Goal: Check status: Check status

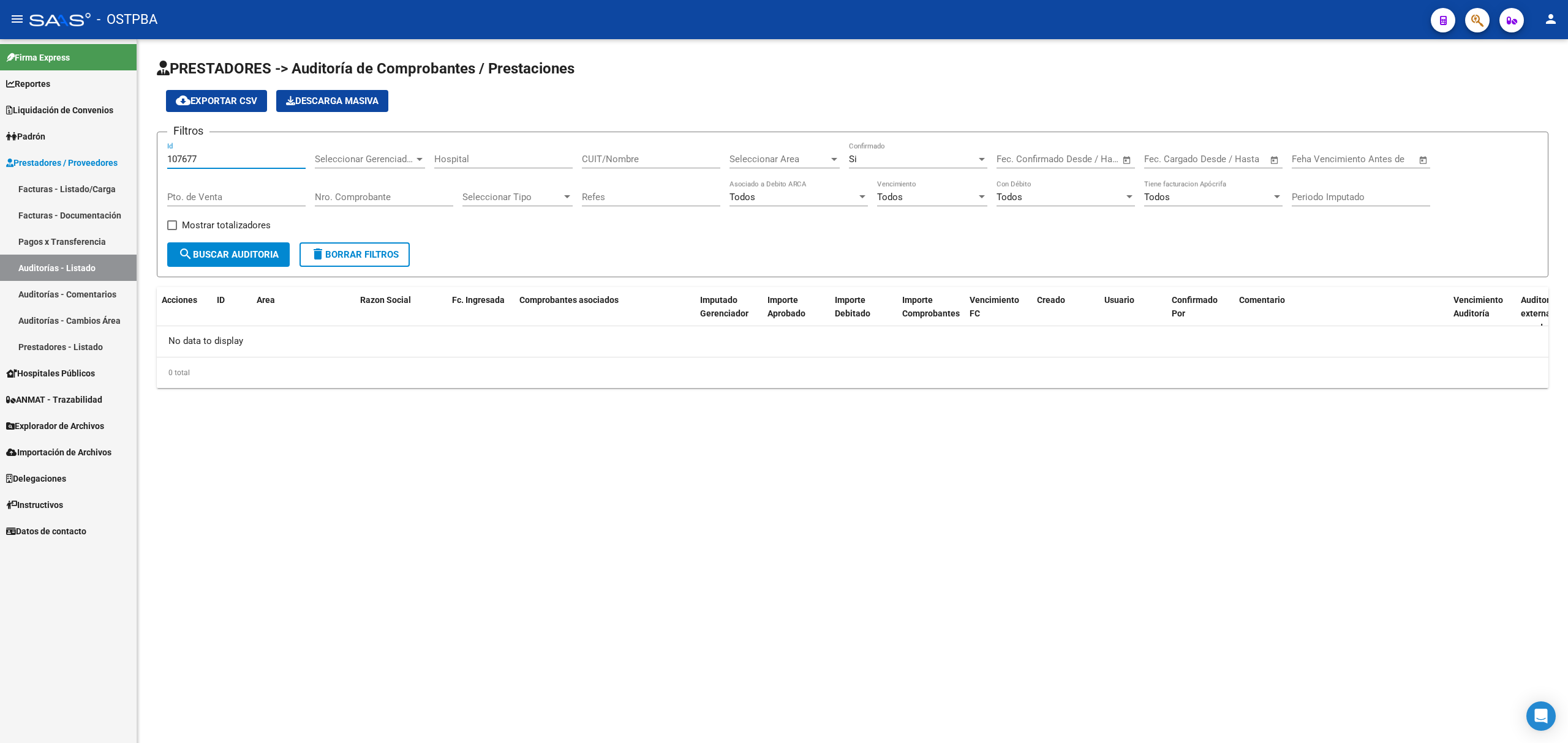
click at [213, 152] on div "107677 Id" at bounding box center [237, 155] width 138 height 27
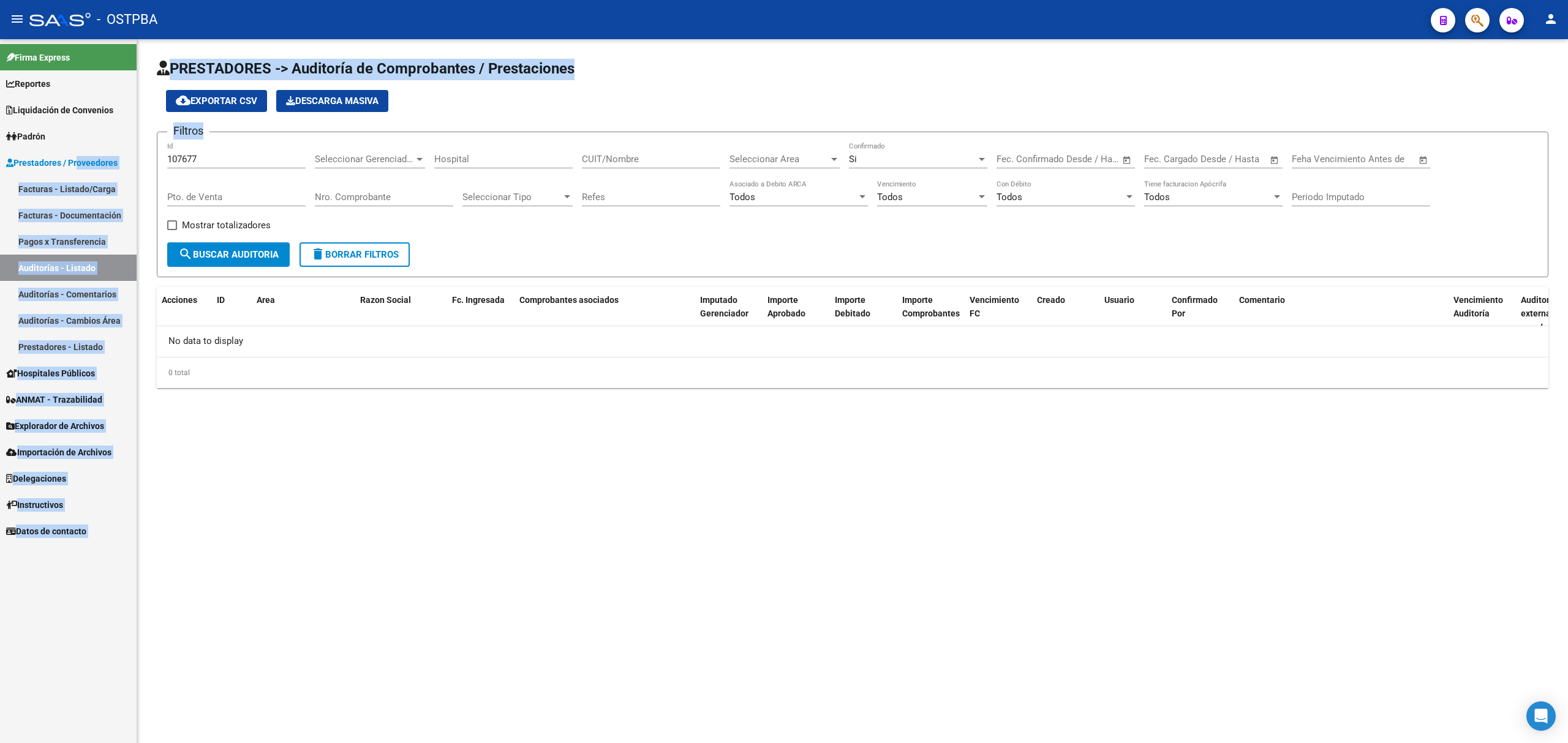
drag, startPoint x: 213, startPoint y: 152, endPoint x: 113, endPoint y: 155, distance: 100.0
click at [113, 155] on mat-sidenav-container "Firma Express Reportes Ingresos Devengados Detalles por CUIL RG Detalles - MT/P…" at bounding box center [784, 391] width 1568 height 704
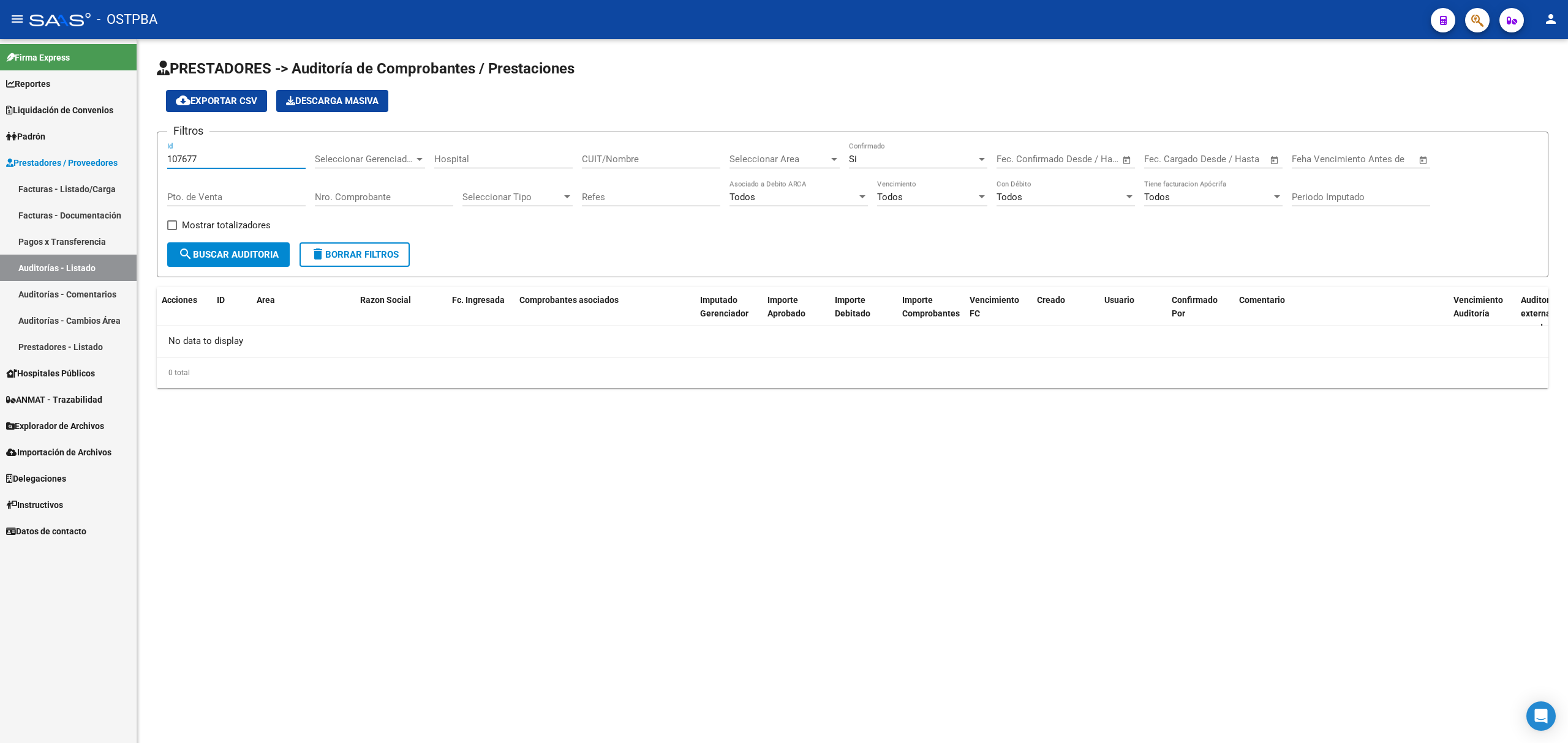
click at [217, 158] on input "107677" at bounding box center [237, 158] width 138 height 11
drag, startPoint x: 217, startPoint y: 158, endPoint x: 145, endPoint y: 157, distance: 72.0
click at [145, 157] on div "PRESTADORES -> Auditoría de Comprobantes / Prestaciones cloud_download Exportar…" at bounding box center [853, 233] width 1431 height 388
type input "11311"
click at [242, 246] on button "search Buscar Auditoria" at bounding box center [228, 254] width 122 height 25
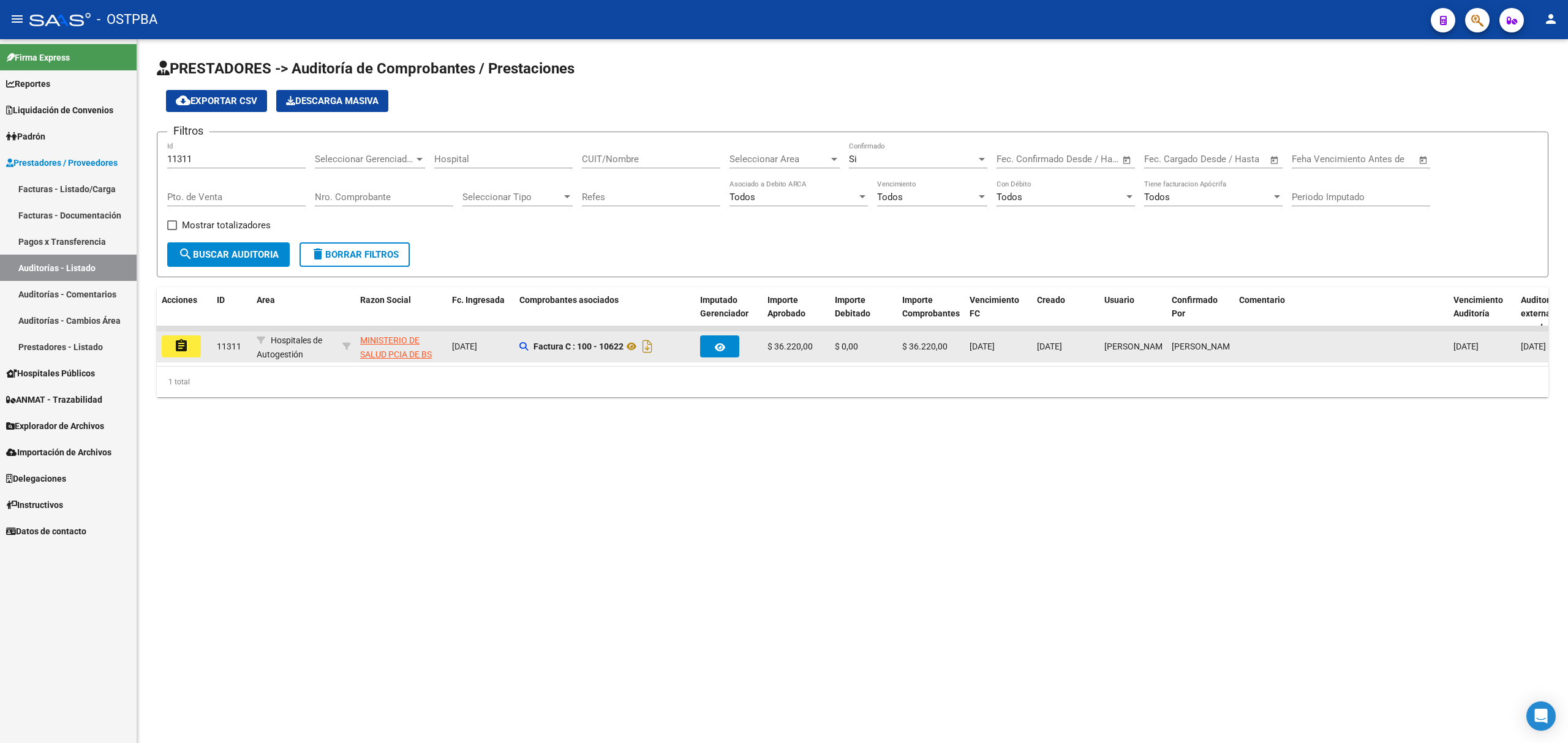
click at [185, 350] on mat-icon "assignment" at bounding box center [181, 346] width 15 height 15
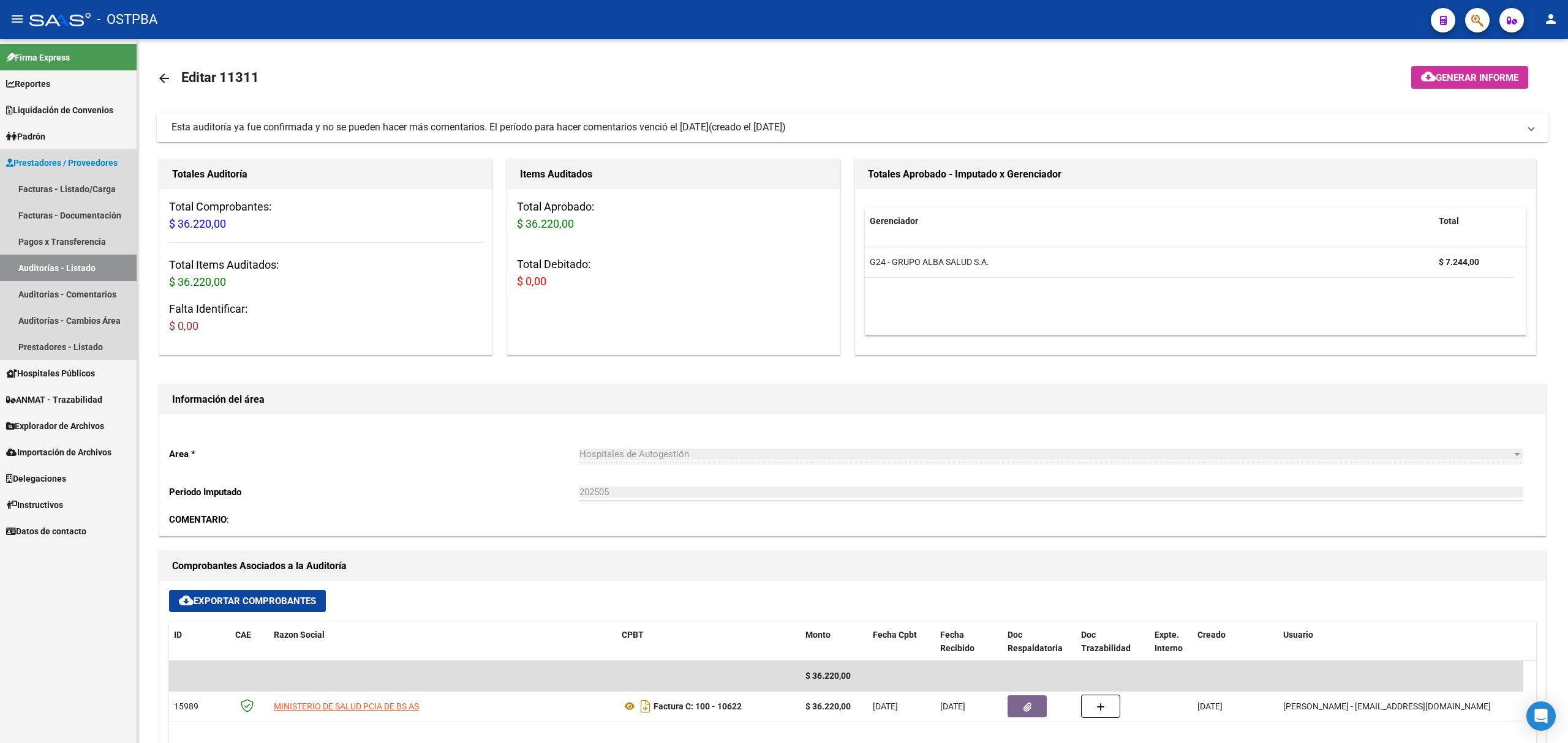
click at [80, 269] on link "Auditorías - Listado" at bounding box center [68, 268] width 136 height 27
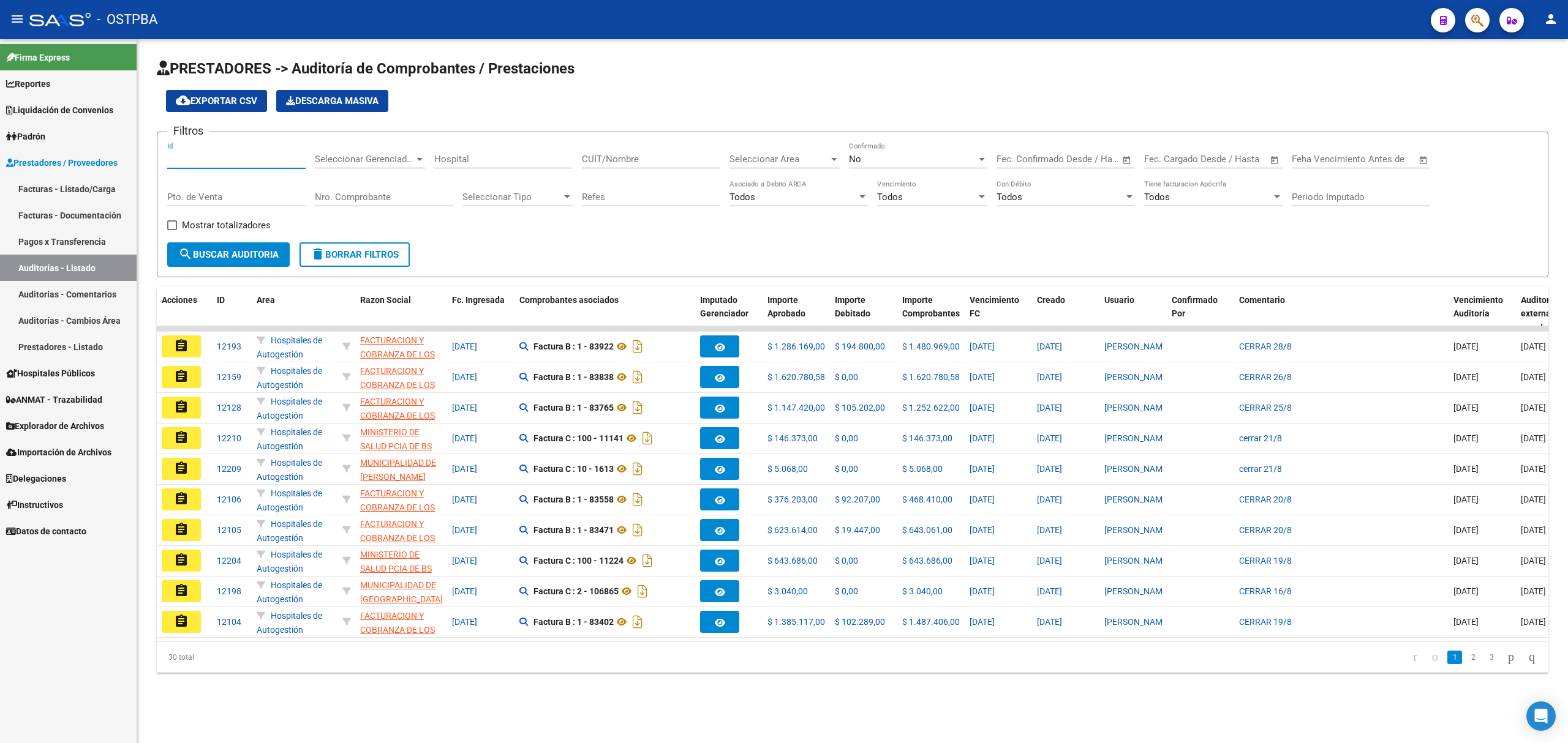
click at [184, 157] on input "Id" at bounding box center [237, 158] width 138 height 11
click at [915, 152] on div "No Confirmado" at bounding box center [918, 155] width 138 height 27
click at [864, 134] on span "Si" at bounding box center [918, 131] width 138 height 27
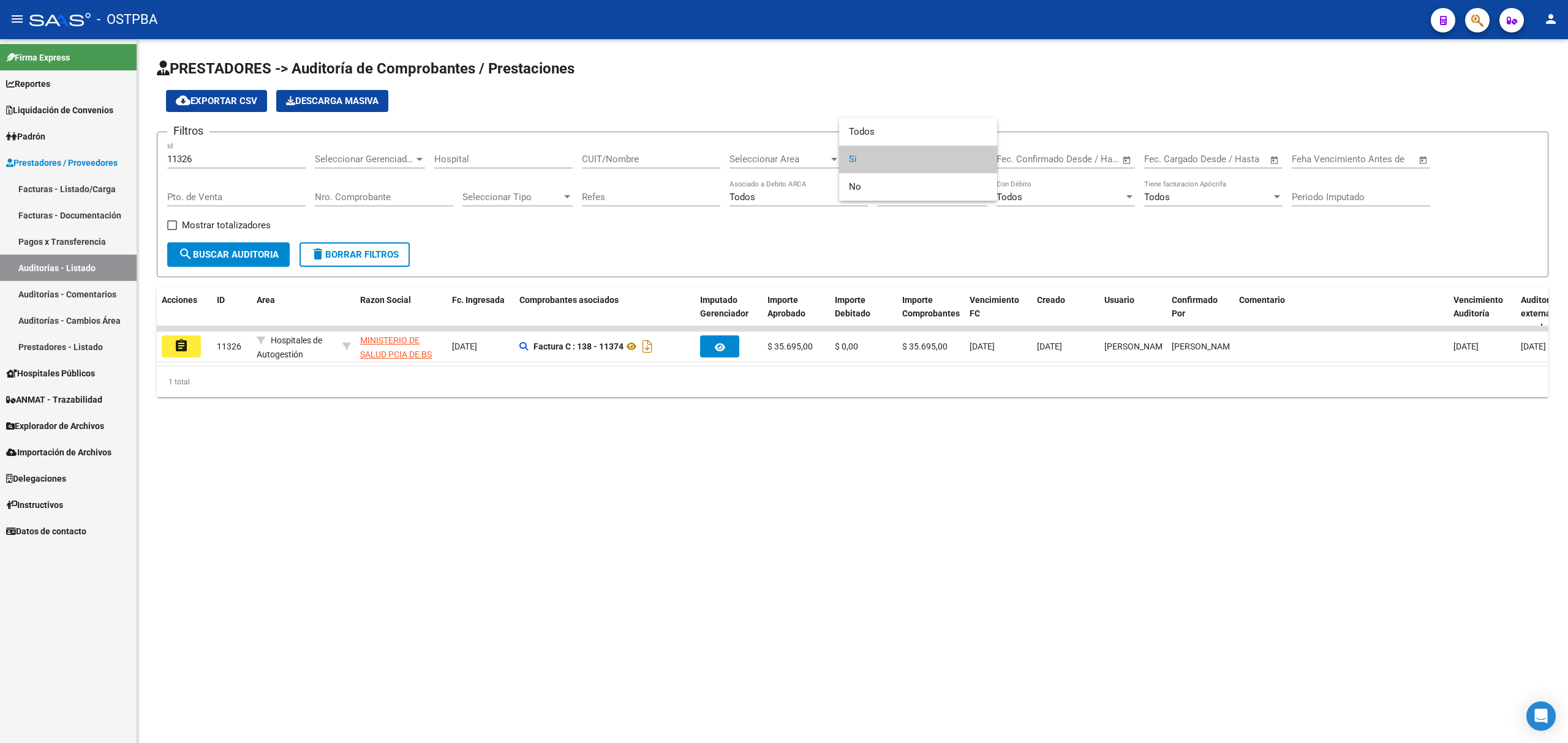
drag, startPoint x: 204, startPoint y: 153, endPoint x: 170, endPoint y: 153, distance: 34.0
click at [170, 153] on div at bounding box center [784, 372] width 1568 height 743
drag, startPoint x: 197, startPoint y: 162, endPoint x: 153, endPoint y: 162, distance: 44.0
click at [153, 162] on div "PRESTADORES -> Auditoría de Comprobantes / Prestaciones cloud_download Exportar…" at bounding box center [853, 238] width 1431 height 397
click at [225, 252] on span "search Buscar Auditoria" at bounding box center [228, 254] width 100 height 11
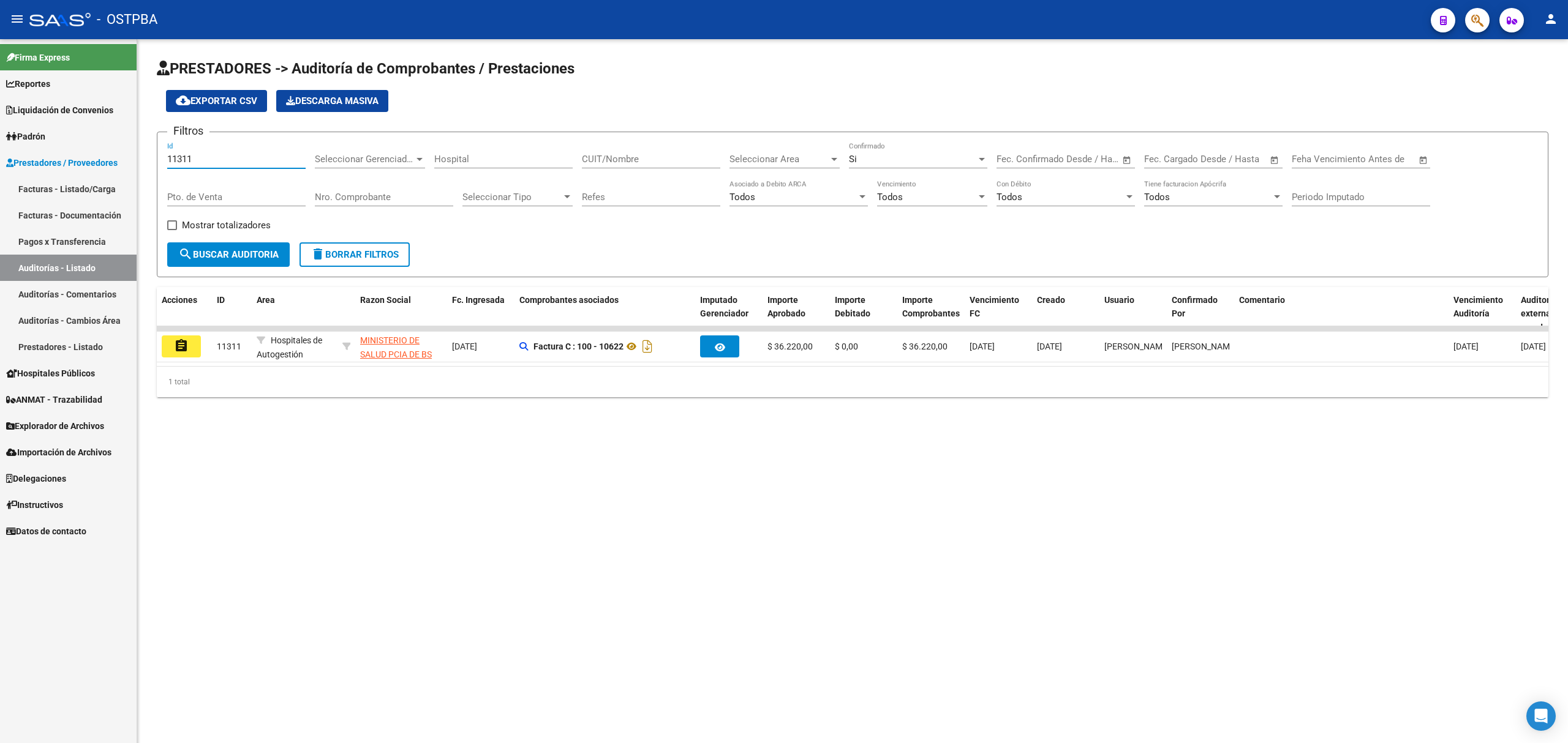
drag, startPoint x: 200, startPoint y: 158, endPoint x: 126, endPoint y: 142, distance: 75.7
click at [126, 142] on mat-sidenav-container "Firma Express Reportes Ingresos Devengados Detalles por CUIL RG Detalles - MT/P…" at bounding box center [784, 391] width 1568 height 704
click at [238, 254] on span "search Buscar Auditoria" at bounding box center [228, 254] width 100 height 11
drag, startPoint x: 209, startPoint y: 155, endPoint x: 121, endPoint y: 154, distance: 88.0
click at [121, 155] on mat-sidenav-container "Firma Express Reportes Ingresos Devengados Detalles por CUIL RG Detalles - MT/P…" at bounding box center [784, 391] width 1568 height 704
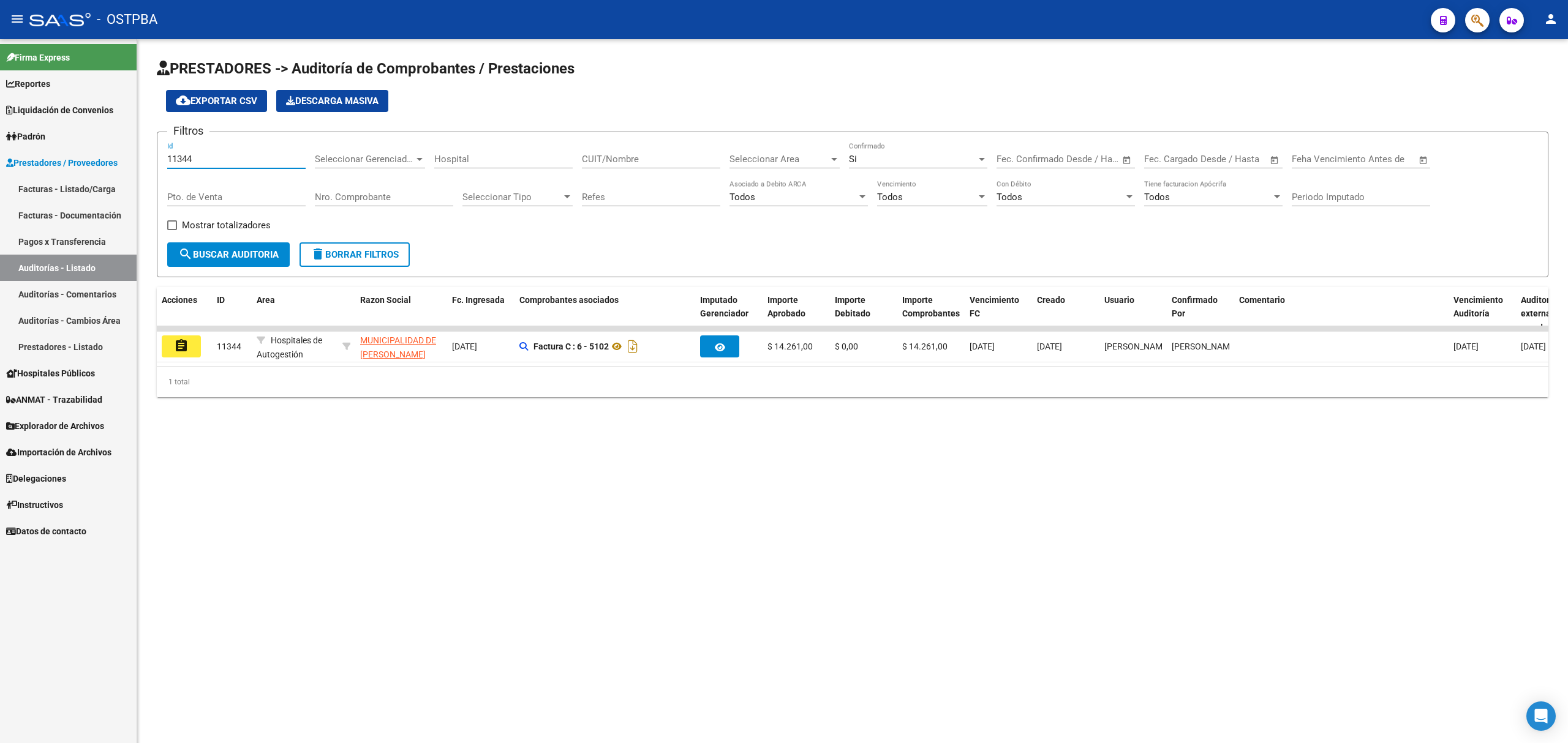
drag, startPoint x: 201, startPoint y: 155, endPoint x: 123, endPoint y: 152, distance: 78.1
click at [123, 152] on mat-sidenav-container "Firma Express Reportes Ingresos Devengados Detalles por CUIL RG Detalles - MT/P…" at bounding box center [784, 391] width 1568 height 704
drag, startPoint x: 216, startPoint y: 157, endPoint x: 143, endPoint y: 152, distance: 73.2
click at [143, 152] on div "PRESTADORES -> Auditoría de Comprobantes / Prestaciones cloud_download Exportar…" at bounding box center [853, 238] width 1431 height 397
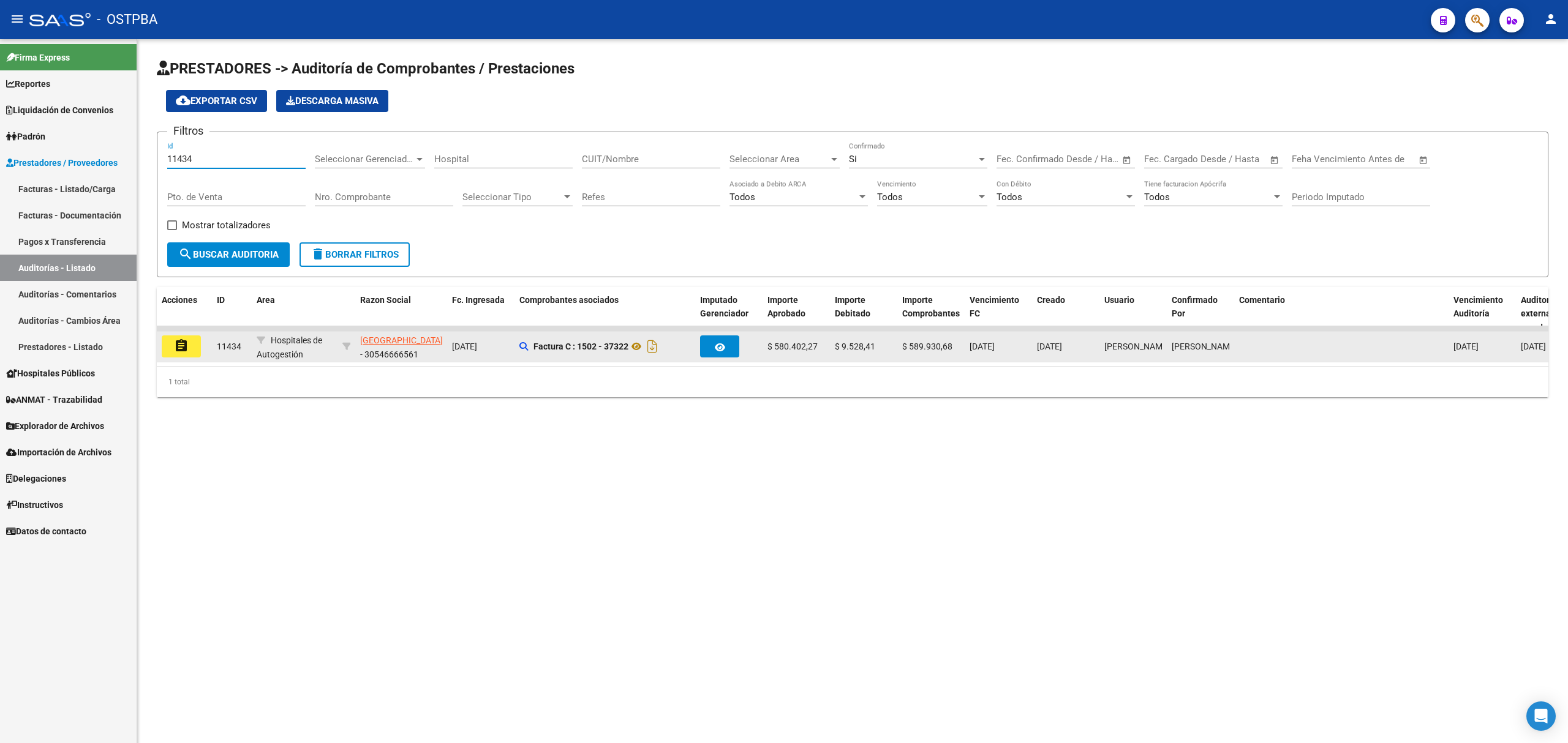
type input "11434"
click at [171, 353] on button "assignment" at bounding box center [181, 346] width 39 height 22
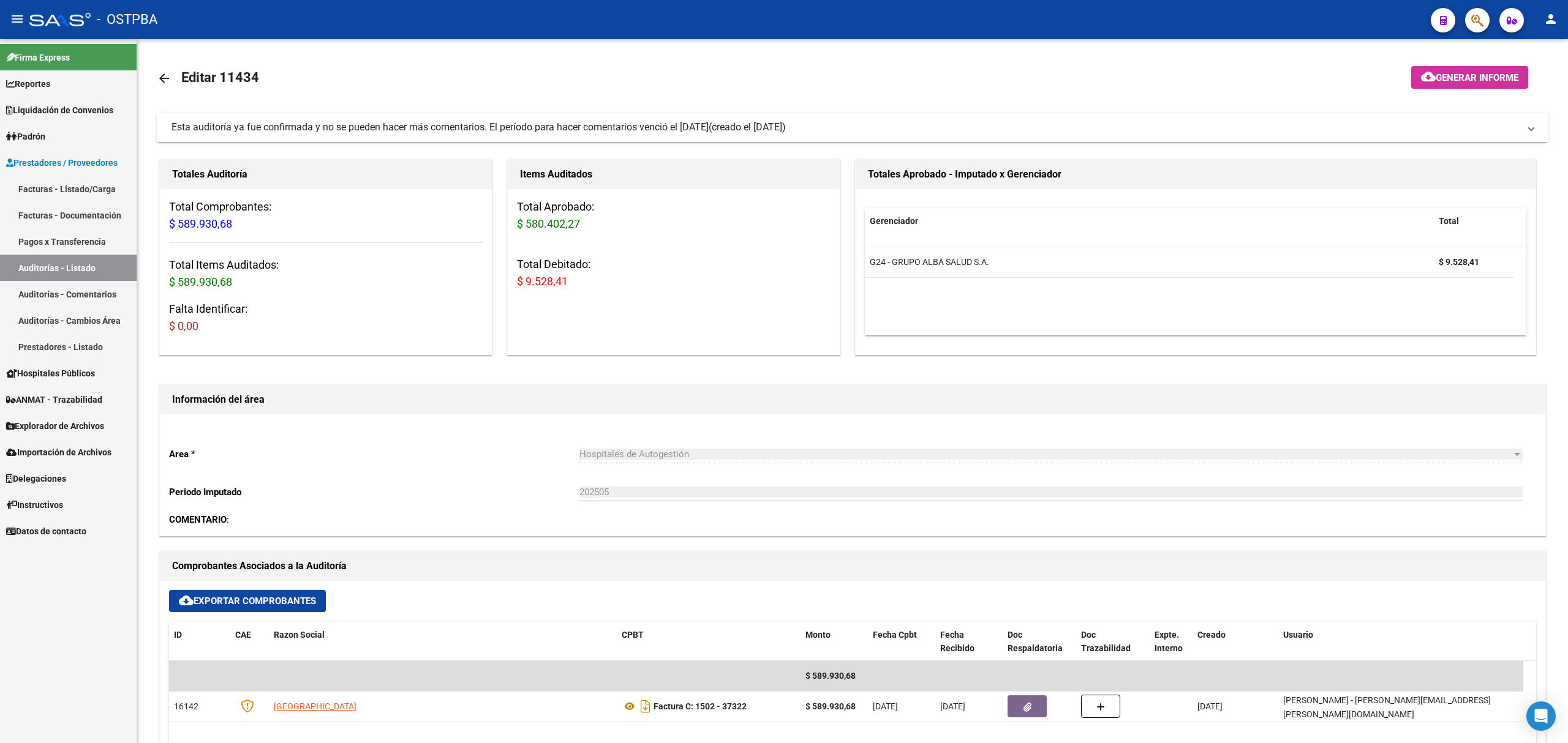
click at [69, 261] on link "Auditorías - Listado" at bounding box center [68, 268] width 136 height 27
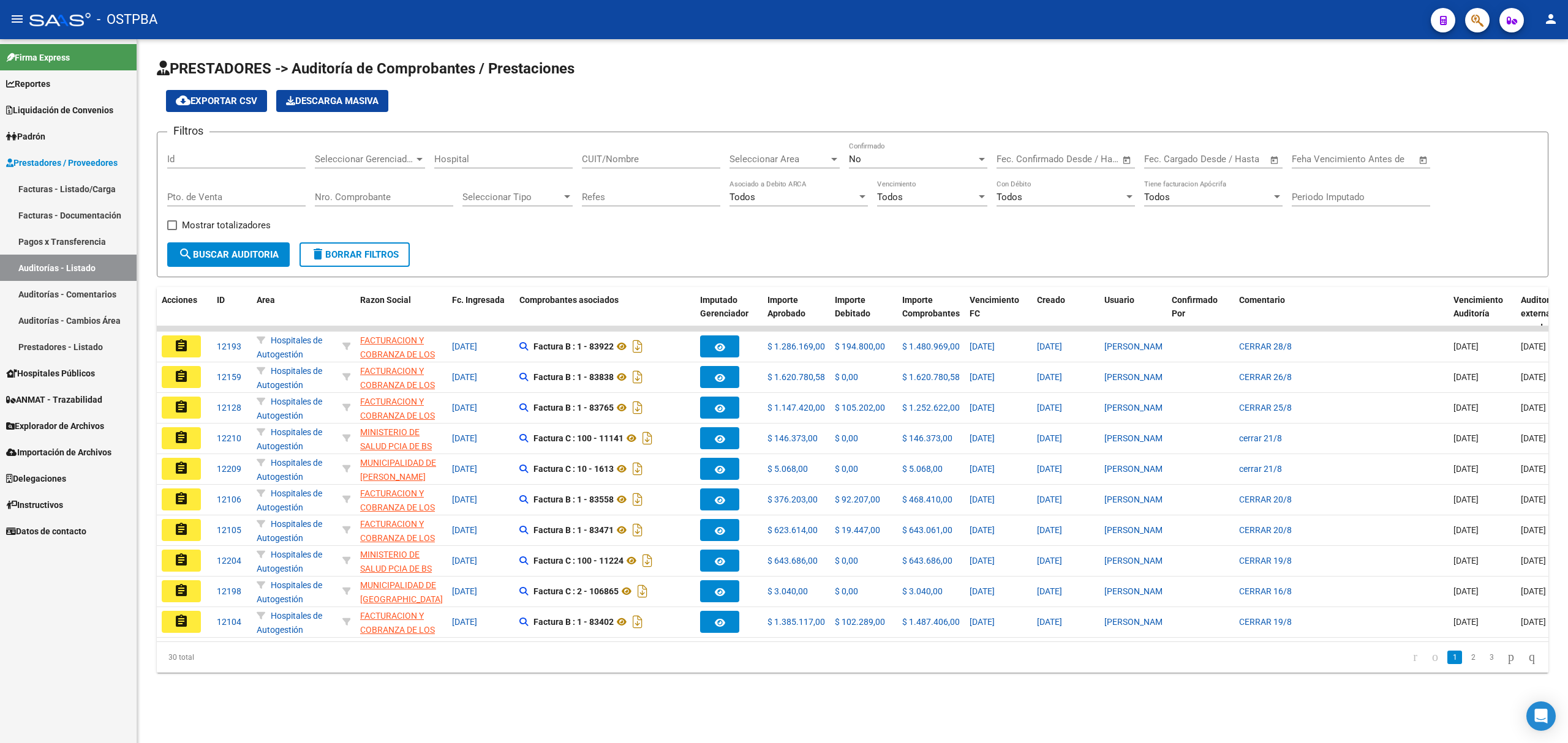
click at [219, 159] on input "Id" at bounding box center [237, 158] width 138 height 11
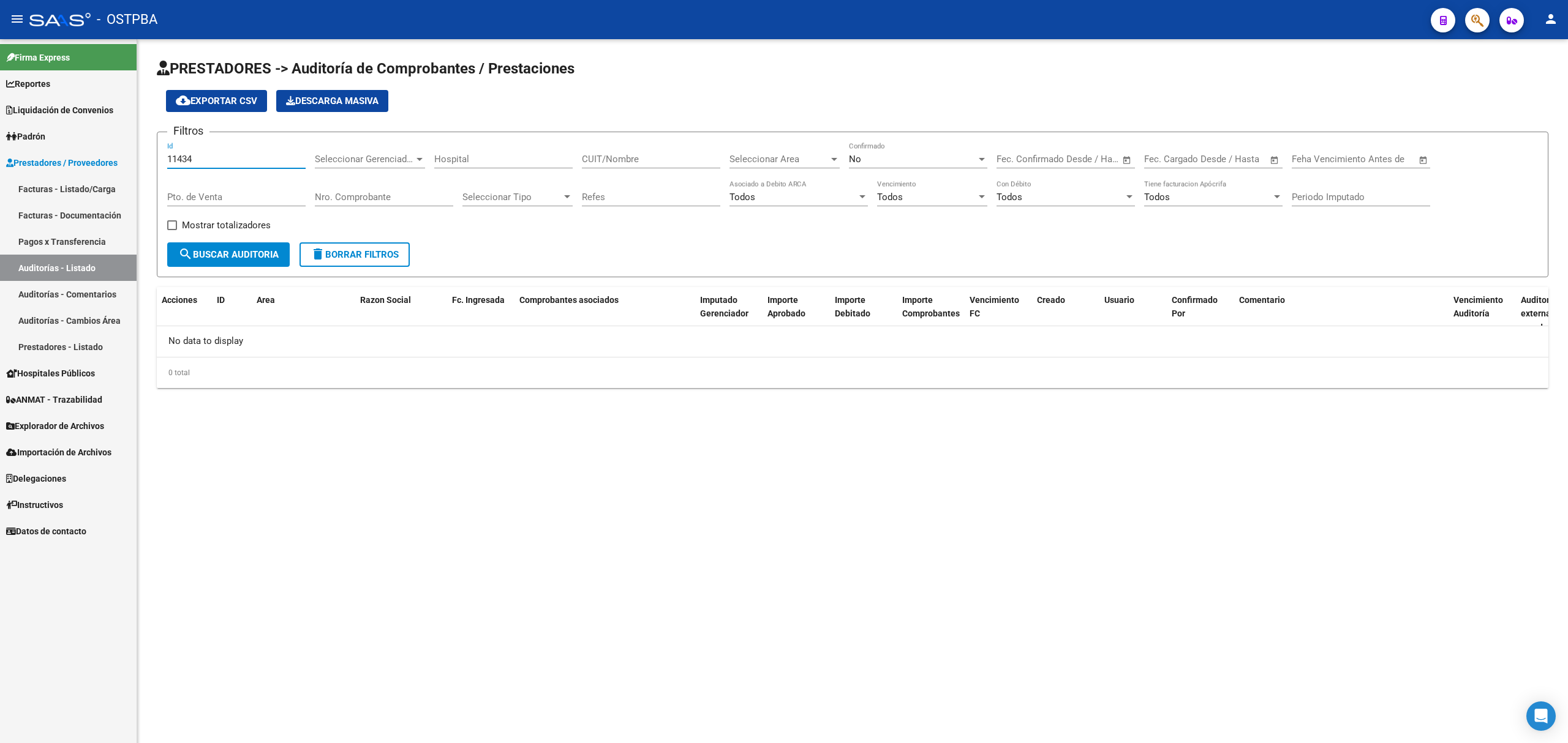
click at [885, 165] on div "No Confirmado" at bounding box center [918, 155] width 138 height 27
click at [856, 131] on span "Si" at bounding box center [918, 131] width 138 height 27
click at [254, 253] on span "search Buscar Auditoria" at bounding box center [228, 254] width 100 height 11
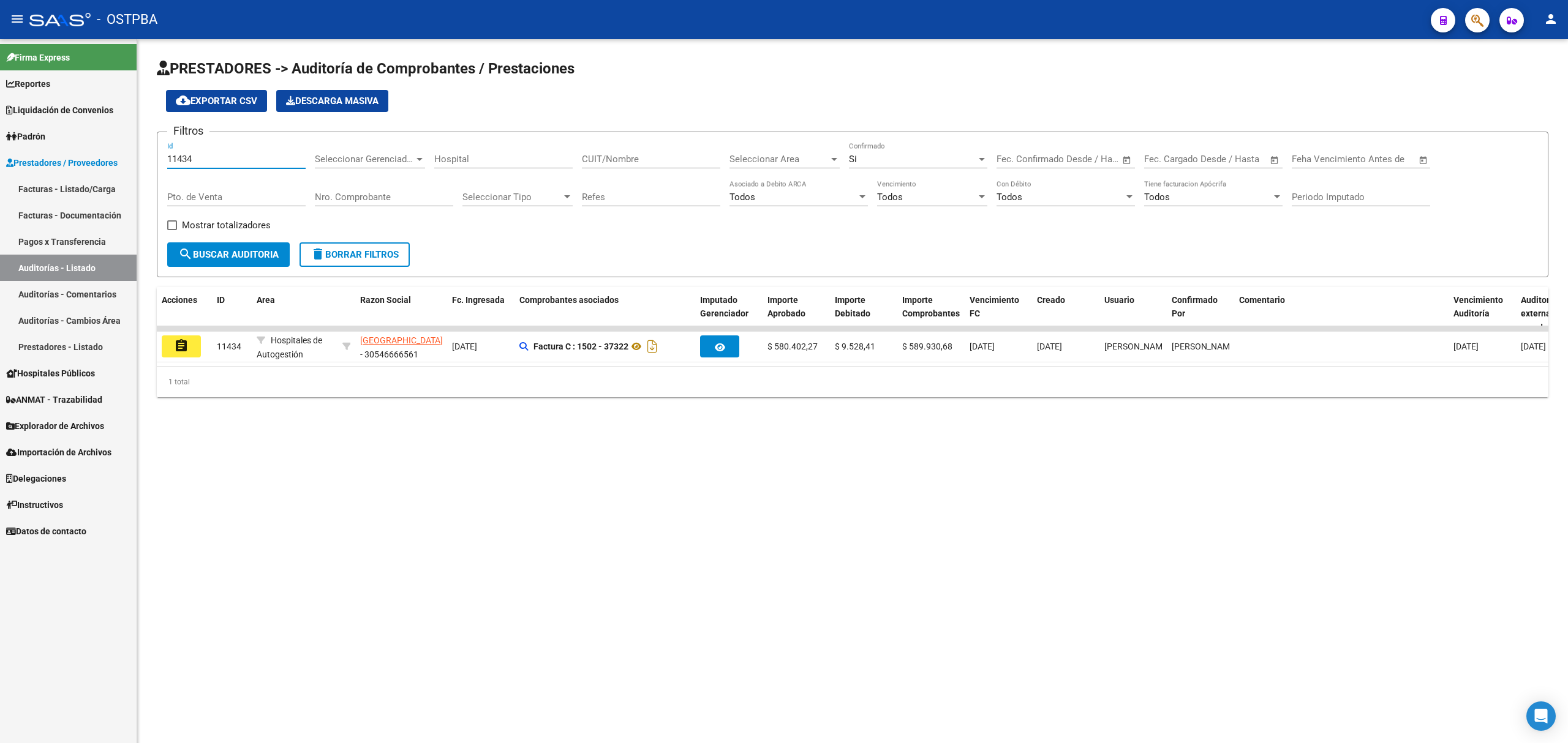
drag, startPoint x: 195, startPoint y: 160, endPoint x: 119, endPoint y: 152, distance: 76.4
click at [119, 152] on mat-sidenav-container "Firma Express Reportes Ingresos Devengados Detalles por CUIL RG Detalles - MT/P…" at bounding box center [784, 391] width 1568 height 704
drag, startPoint x: 200, startPoint y: 155, endPoint x: 120, endPoint y: 155, distance: 80.0
click at [120, 155] on mat-sidenav-container "Firma Express Reportes Ingresos Devengados Detalles por CUIL RG Detalles - MT/P…" at bounding box center [784, 391] width 1568 height 704
drag, startPoint x: 216, startPoint y: 160, endPoint x: 72, endPoint y: 157, distance: 144.0
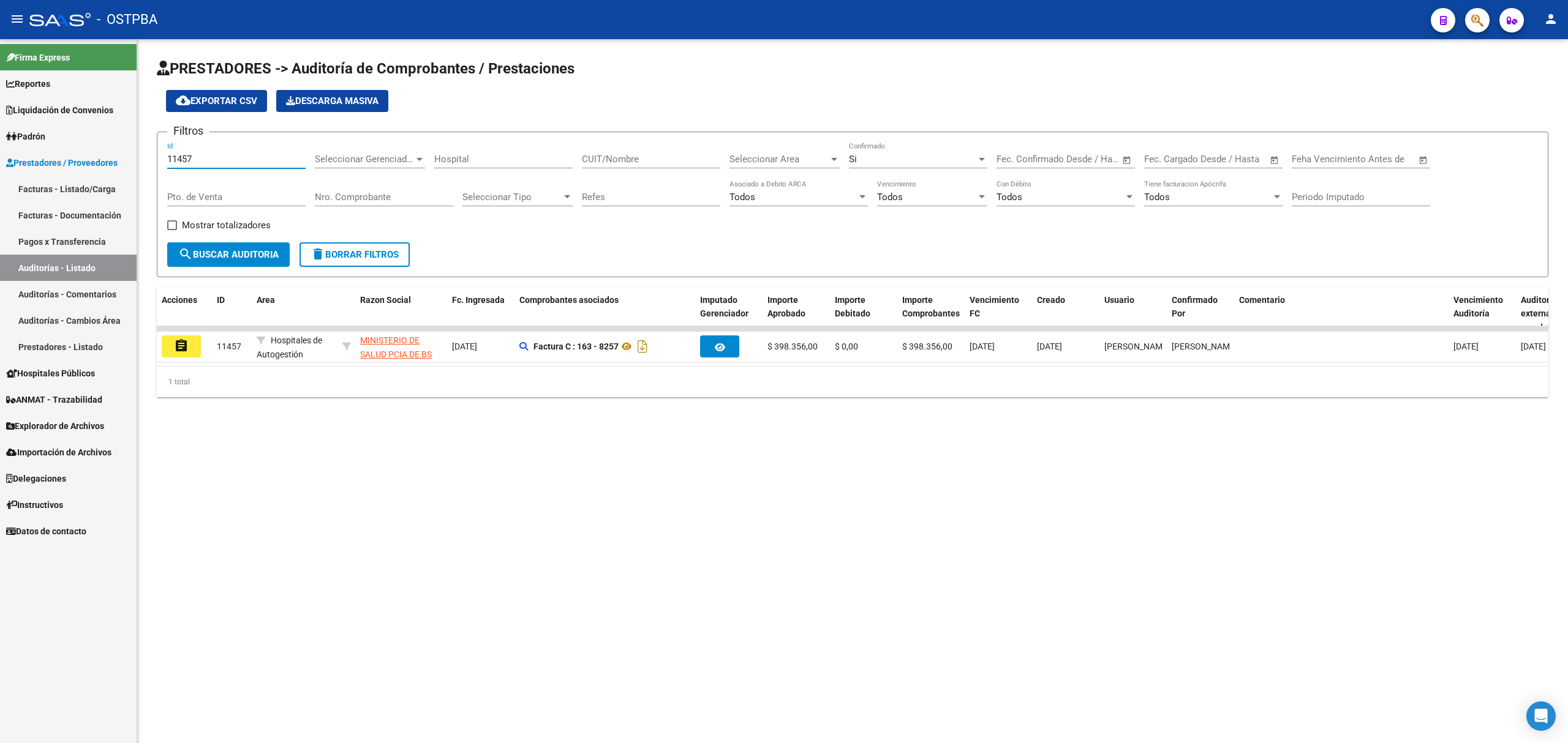
click at [72, 157] on mat-sidenav-container "Firma Express Reportes Ingresos Devengados Detalles por CUIL RG Detalles - MT/P…" at bounding box center [784, 391] width 1568 height 704
drag, startPoint x: 205, startPoint y: 158, endPoint x: 45, endPoint y: 155, distance: 160.0
click at [45, 155] on mat-sidenav-container "Firma Express Reportes Ingresos Devengados Detalles por CUIL RG Detalles - MT/P…" at bounding box center [784, 391] width 1568 height 704
drag, startPoint x: 213, startPoint y: 157, endPoint x: 118, endPoint y: 155, distance: 95.0
click at [118, 155] on mat-sidenav-container "Firma Express Reportes Ingresos Devengados Detalles por CUIL RG Detalles - MT/P…" at bounding box center [784, 391] width 1568 height 704
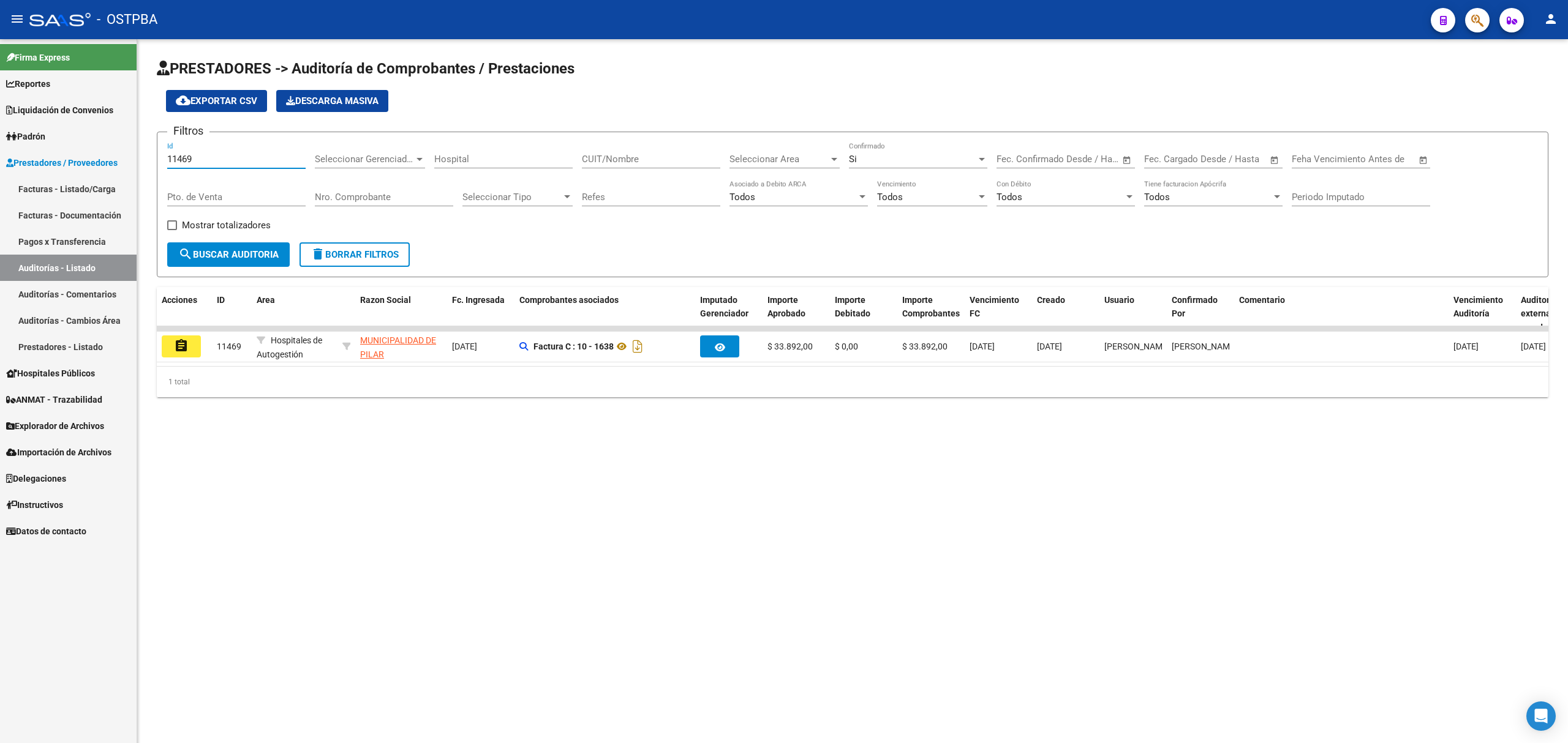
drag, startPoint x: 212, startPoint y: 157, endPoint x: 105, endPoint y: 152, distance: 107.1
click at [105, 152] on mat-sidenav-container "Firma Express Reportes Ingresos Devengados Detalles por CUIL RG Detalles - MT/P…" at bounding box center [784, 391] width 1568 height 704
drag, startPoint x: 204, startPoint y: 159, endPoint x: 121, endPoint y: 158, distance: 83.0
click at [121, 158] on mat-sidenav-container "Firma Express Reportes Ingresos Devengados Detalles por CUIL RG Detalles - MT/P…" at bounding box center [784, 391] width 1568 height 704
drag, startPoint x: 205, startPoint y: 162, endPoint x: 114, endPoint y: 157, distance: 91.1
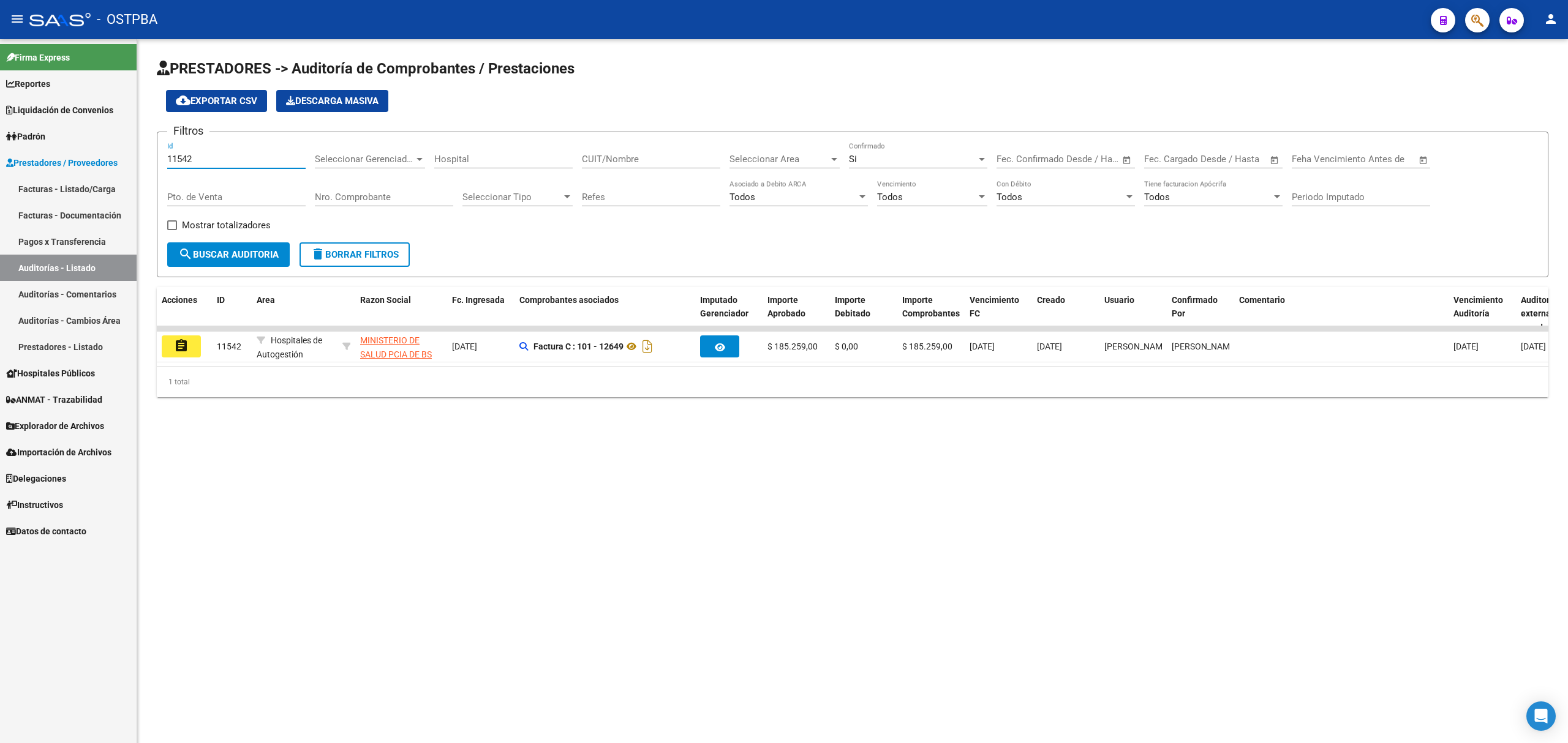
click at [114, 157] on mat-sidenav-container "Firma Express Reportes Ingresos Devengados Detalles por CUIL RG Detalles - MT/P…" at bounding box center [784, 391] width 1568 height 704
drag, startPoint x: 199, startPoint y: 162, endPoint x: 148, endPoint y: 164, distance: 51.0
click at [148, 164] on div "PRESTADORES -> Auditoría de Comprobantes / Prestaciones cloud_download Exportar…" at bounding box center [853, 238] width 1431 height 397
drag, startPoint x: 202, startPoint y: 155, endPoint x: 91, endPoint y: 155, distance: 111.0
click at [91, 155] on mat-sidenav-container "Firma Express Reportes Ingresos Devengados Detalles por CUIL RG Detalles - MT/P…" at bounding box center [784, 391] width 1568 height 704
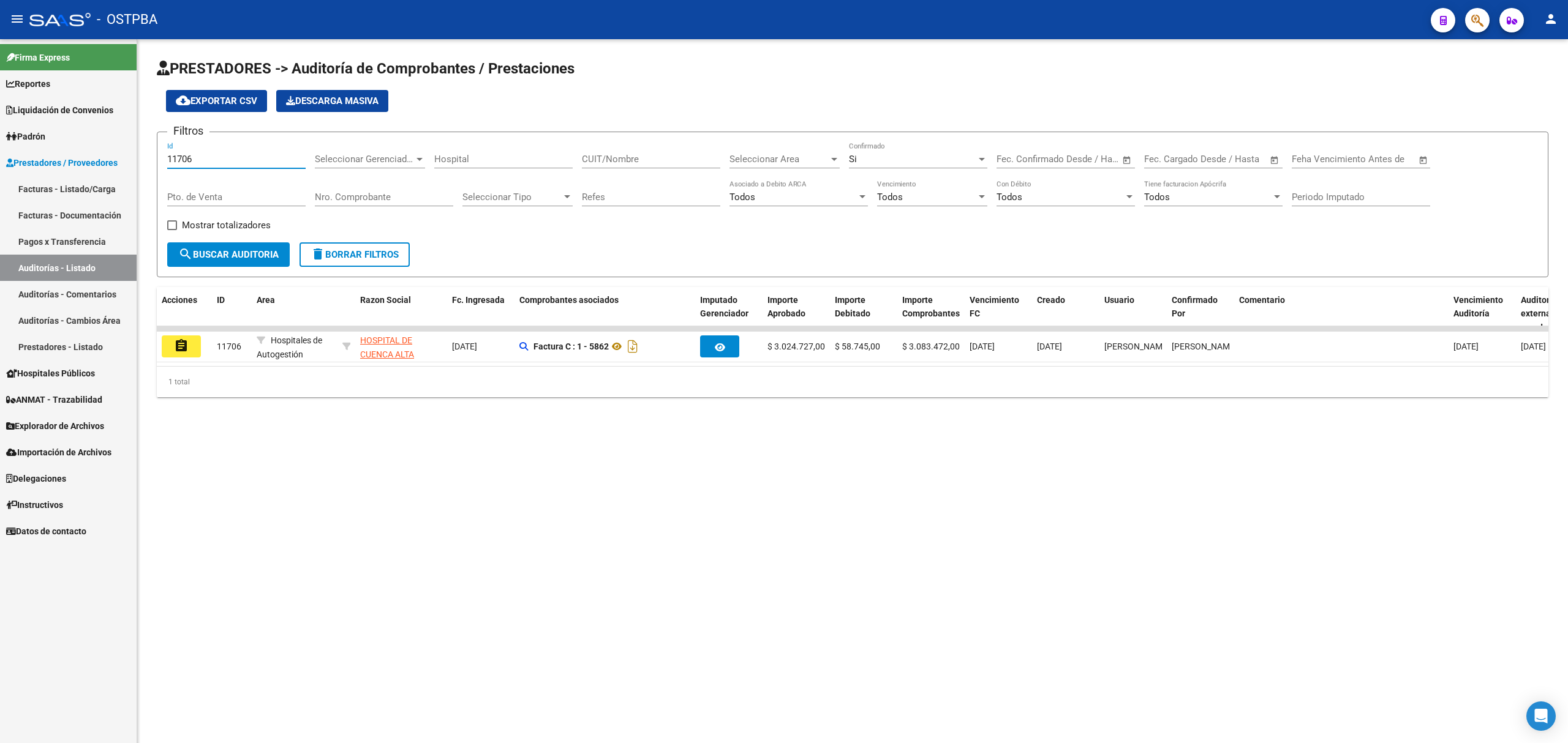
drag, startPoint x: 197, startPoint y: 157, endPoint x: 145, endPoint y: 155, distance: 52.0
click at [145, 155] on div "PRESTADORES -> Auditoría de Comprobantes / Prestaciones cloud_download Exportar…" at bounding box center [853, 238] width 1431 height 397
drag, startPoint x: 213, startPoint y: 160, endPoint x: 41, endPoint y: 154, distance: 172.1
click at [41, 154] on mat-sidenav-container "Firma Express Reportes Ingresos Devengados Detalles por CUIL RG Detalles - MT/P…" at bounding box center [784, 391] width 1568 height 704
drag, startPoint x: 189, startPoint y: 157, endPoint x: 101, endPoint y: 152, distance: 88.1
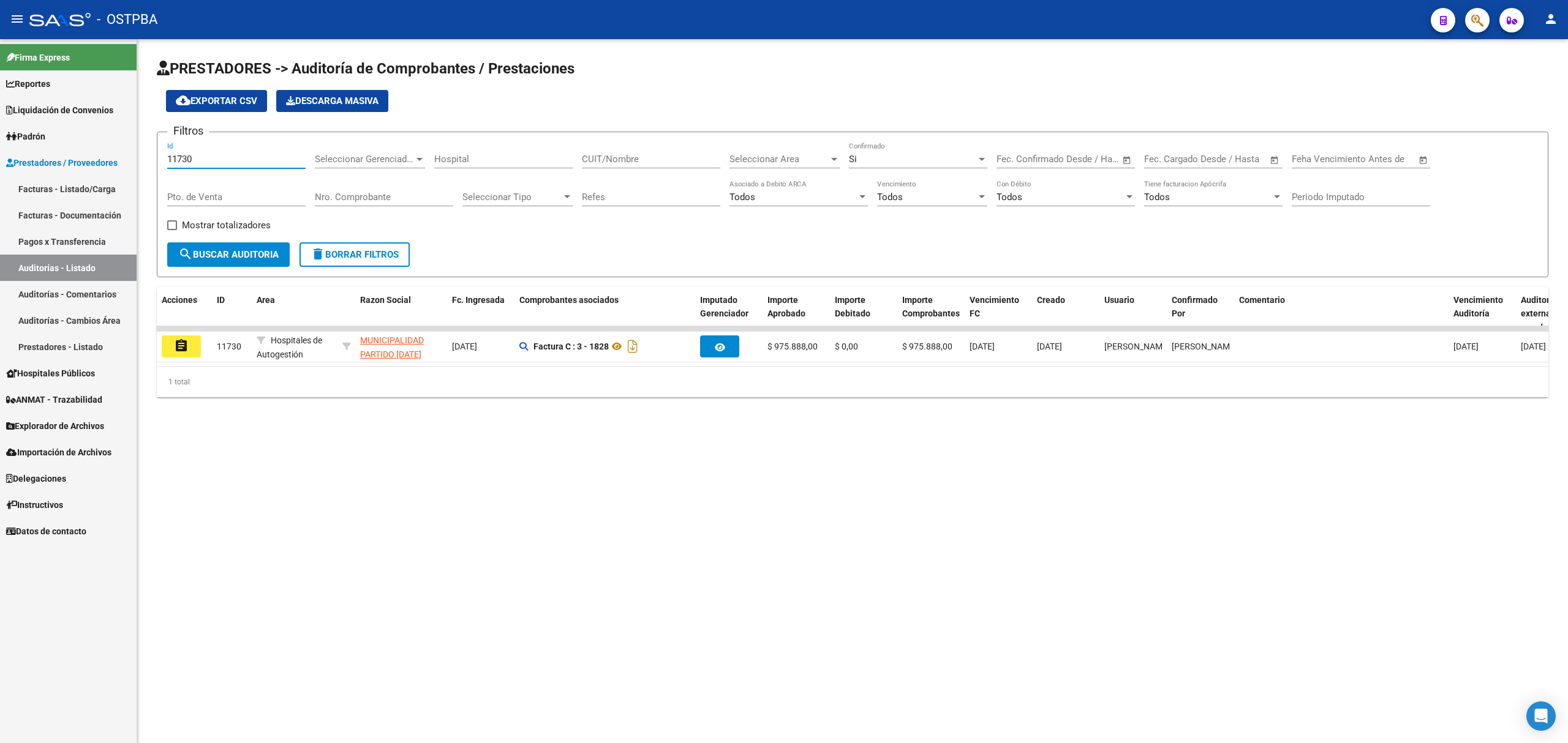
click at [101, 152] on mat-sidenav-container "Firma Express Reportes Ingresos Devengados Detalles por CUIL RG Detalles - MT/P…" at bounding box center [784, 391] width 1568 height 704
drag, startPoint x: 209, startPoint y: 152, endPoint x: 99, endPoint y: 132, distance: 111.8
click at [99, 132] on mat-sidenav-container "Firma Express Reportes Ingresos Devengados Detalles por CUIL RG Detalles - MT/P…" at bounding box center [784, 391] width 1568 height 704
click at [219, 158] on input "11788" at bounding box center [237, 158] width 138 height 11
drag, startPoint x: 219, startPoint y: 158, endPoint x: 169, endPoint y: 153, distance: 50.2
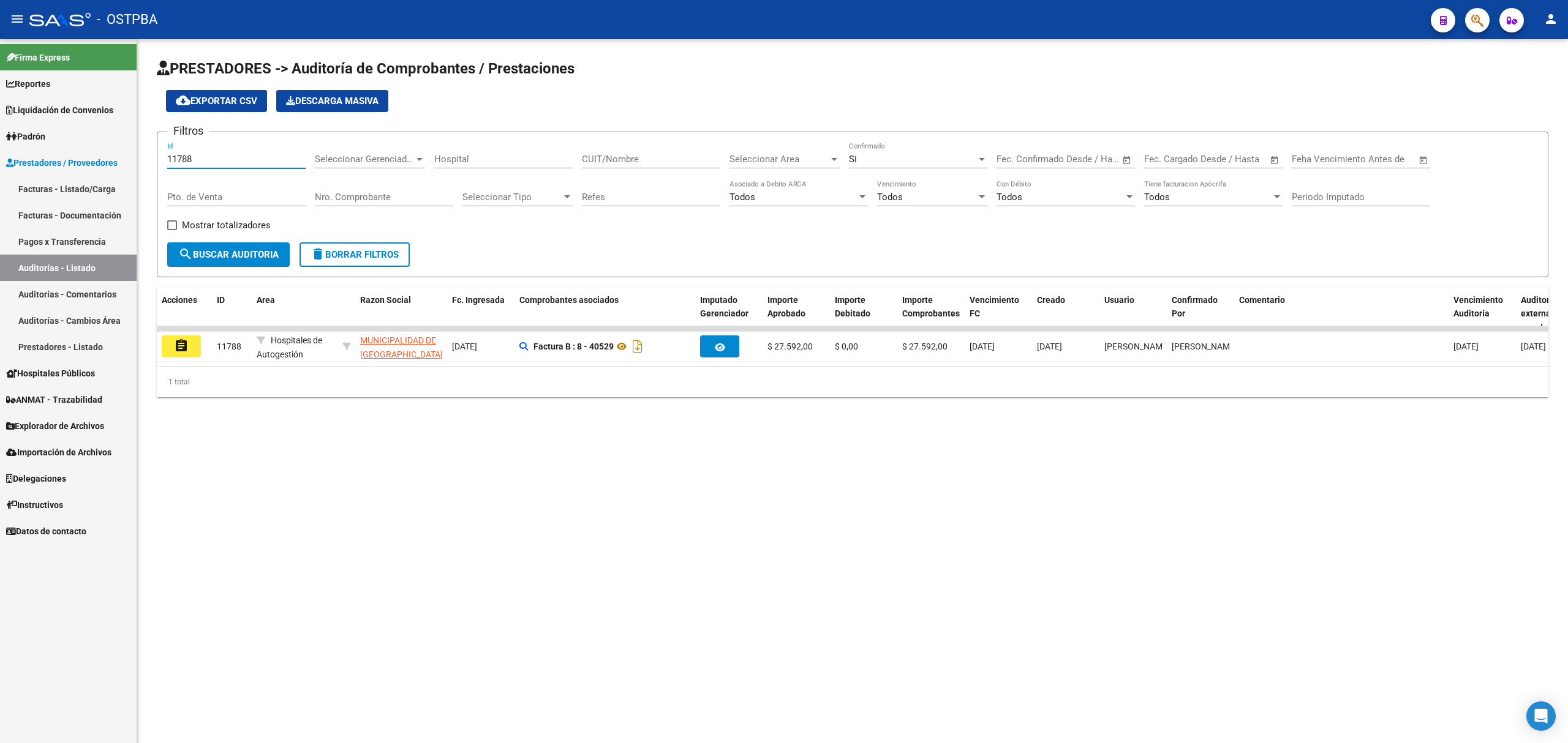
click at [169, 153] on input "11788" at bounding box center [237, 158] width 138 height 11
drag, startPoint x: 208, startPoint y: 163, endPoint x: 109, endPoint y: 153, distance: 99.5
click at [109, 153] on mat-sidenav-container "Firma Express Reportes Ingresos Devengados Detalles por CUIL RG Detalles - MT/P…" at bounding box center [784, 391] width 1568 height 704
drag, startPoint x: 192, startPoint y: 157, endPoint x: 148, endPoint y: 147, distance: 45.1
click at [148, 147] on div "PRESTADORES -> Auditoría de Comprobantes / Prestaciones cloud_download Exportar…" at bounding box center [853, 238] width 1431 height 397
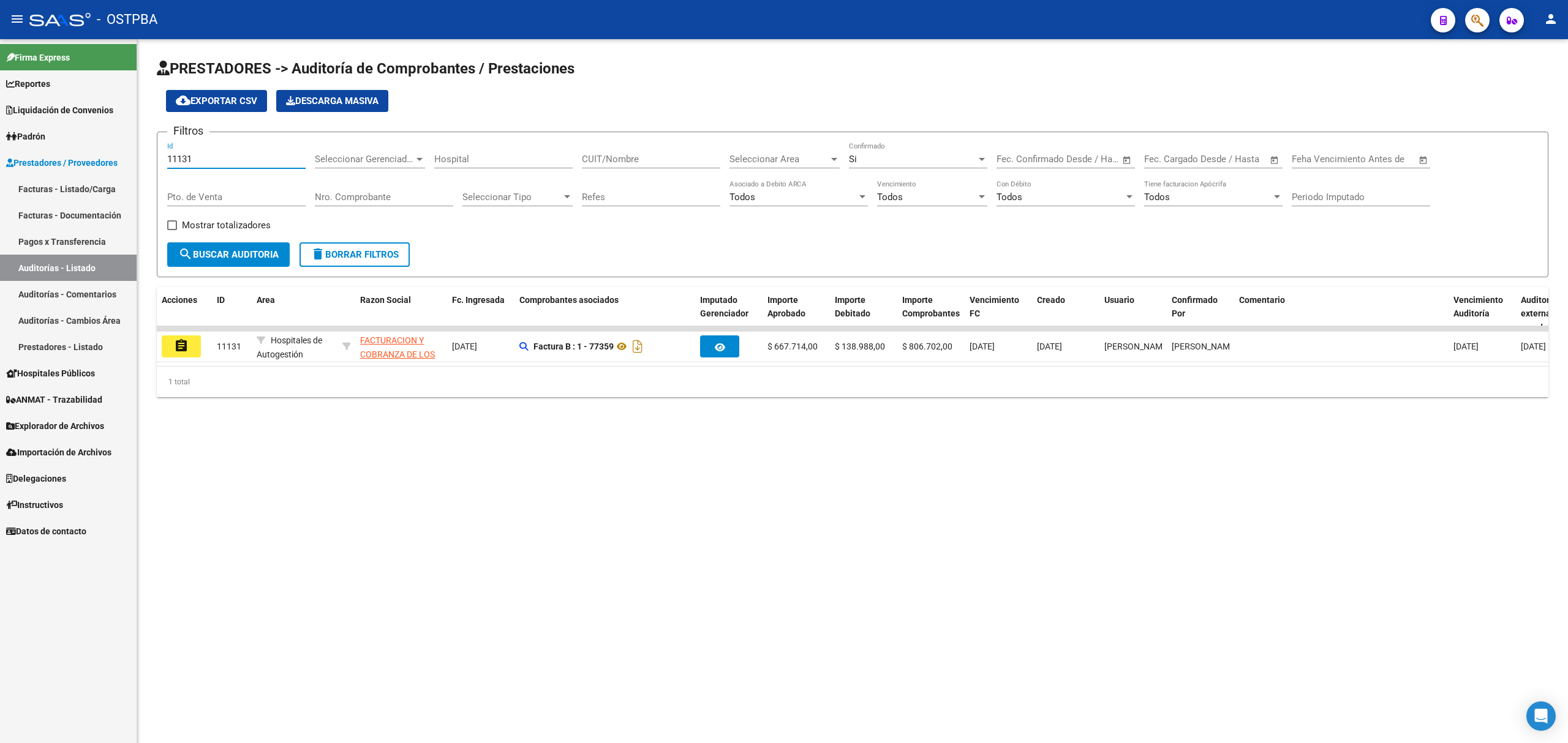
drag, startPoint x: 204, startPoint y: 160, endPoint x: 108, endPoint y: 145, distance: 97.2
click at [108, 145] on mat-sidenav-container "Firma Express Reportes Ingresos Devengados Detalles por CUIL RG Detalles - MT/P…" at bounding box center [784, 391] width 1568 height 704
drag, startPoint x: 202, startPoint y: 155, endPoint x: 18, endPoint y: 119, distance: 187.5
click at [18, 119] on mat-sidenav-container "Firma Express Reportes Ingresos Devengados Detalles por CUIL RG Detalles - MT/P…" at bounding box center [784, 391] width 1568 height 704
drag, startPoint x: 206, startPoint y: 162, endPoint x: 109, endPoint y: 148, distance: 98.0
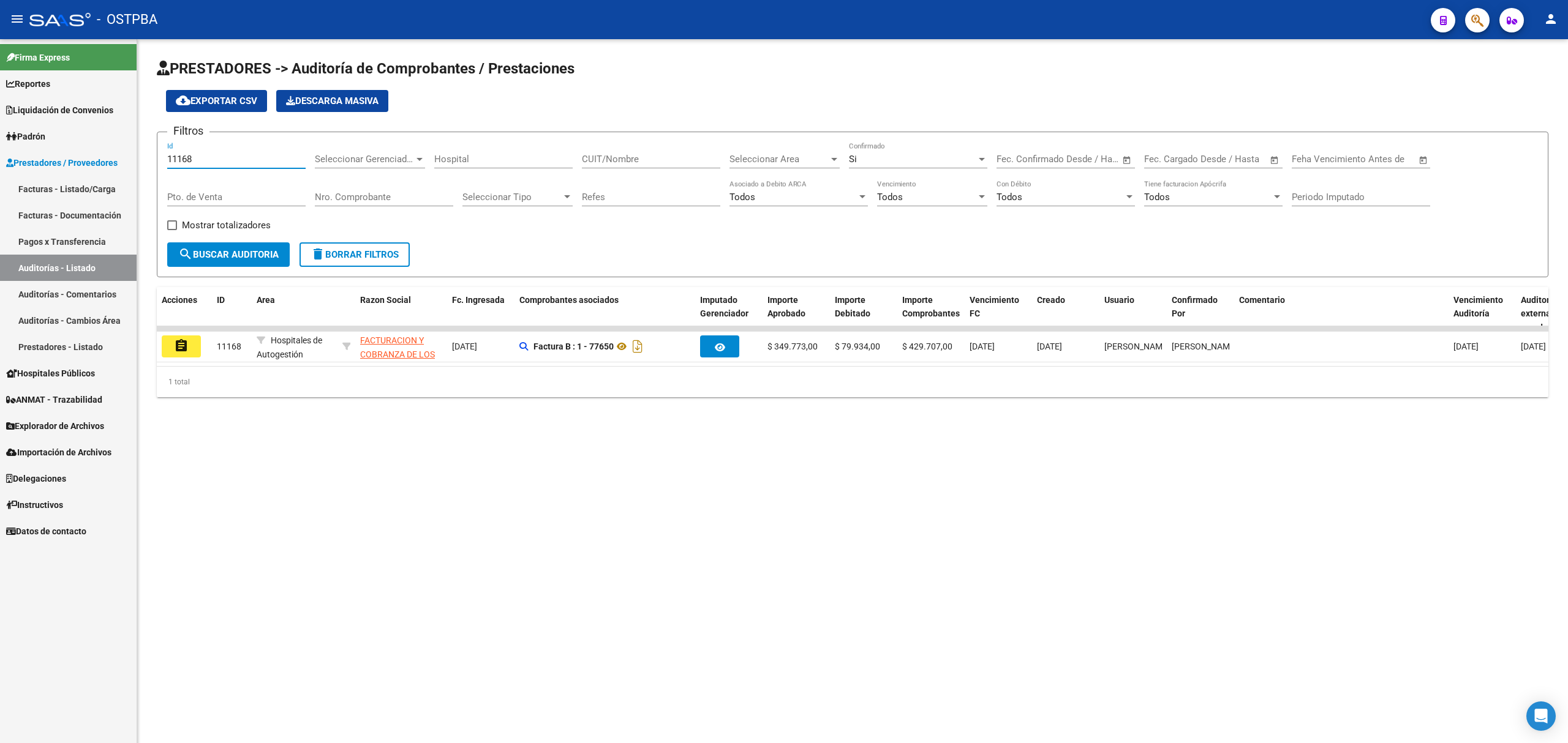
click at [109, 148] on mat-sidenav-container "Firma Express Reportes Ingresos Devengados Detalles por CUIL RG Detalles - MT/P…" at bounding box center [784, 391] width 1568 height 704
drag, startPoint x: 208, startPoint y: 153, endPoint x: 131, endPoint y: 150, distance: 77.1
click at [131, 150] on mat-sidenav-container "Firma Express Reportes Ingresos Devengados Detalles por CUIL RG Detalles - MT/P…" at bounding box center [784, 391] width 1568 height 704
type input "11275"
